Goal: Task Accomplishment & Management: Manage account settings

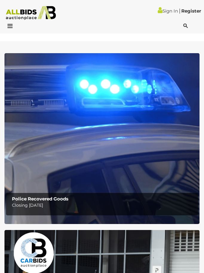
click at [168, 12] on link "Sign In" at bounding box center [168, 11] width 20 height 6
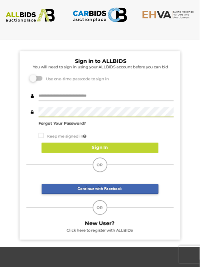
type input "********"
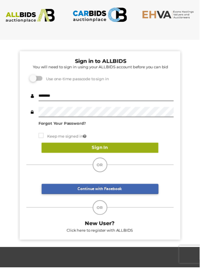
click at [107, 152] on button "Sign In" at bounding box center [101, 151] width 119 height 10
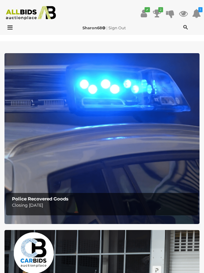
click at [161, 11] on icon "2" at bounding box center [160, 9] width 5 height 5
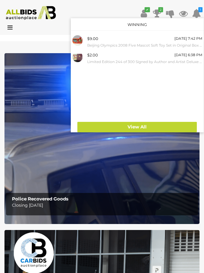
click at [46, 31] on div "Sharon68 | Sign Out" at bounding box center [102, 27] width 134 height 7
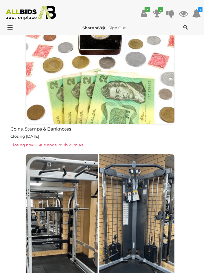
scroll to position [885, 0]
click at [122, 29] on link "Sign Out" at bounding box center [116, 27] width 17 height 5
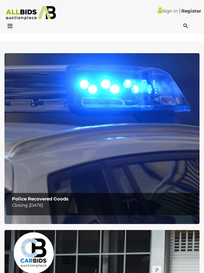
click at [130, 4] on div "Sign In |" at bounding box center [102, 11] width 204 height 22
click at [131, 4] on div "Sign In |" at bounding box center [102, 11] width 204 height 22
click at [130, 4] on div "Sign In |" at bounding box center [102, 11] width 204 height 22
click at [131, 4] on div "Sign In |" at bounding box center [102, 11] width 204 height 22
